Goal: Task Accomplishment & Management: Complete application form

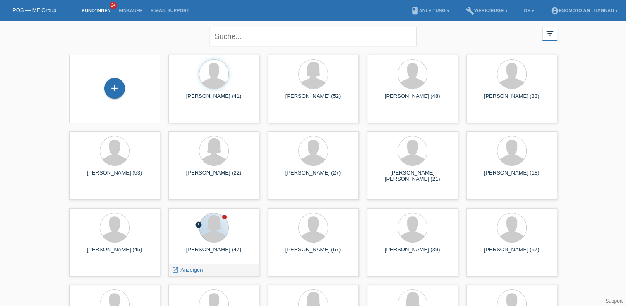
click at [214, 239] on div at bounding box center [214, 227] width 29 height 29
click at [197, 268] on span "Anzeigen" at bounding box center [191, 269] width 22 height 6
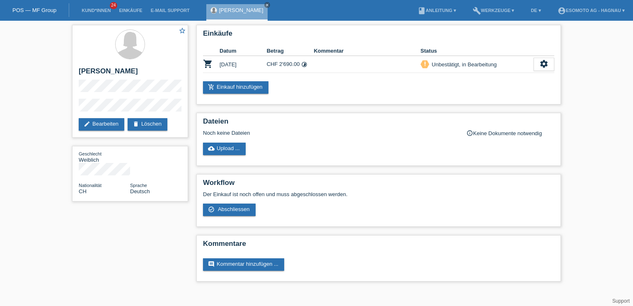
click at [233, 213] on link "check_circle_outline Abschliessen" at bounding box center [229, 209] width 53 height 12
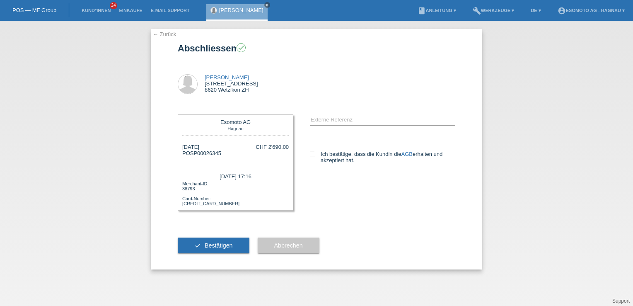
click at [211, 243] on span "Bestätigen" at bounding box center [219, 245] width 28 height 7
click at [313, 153] on icon at bounding box center [312, 153] width 5 height 5
click at [313, 153] on input "Ich bestätige, dass die Kundin die AGB erhalten und akzeptiert hat." at bounding box center [312, 153] width 5 height 5
checkbox input "true"
click at [211, 242] on span "Bestätigen" at bounding box center [219, 245] width 28 height 7
